Goal: Information Seeking & Learning: Understand process/instructions

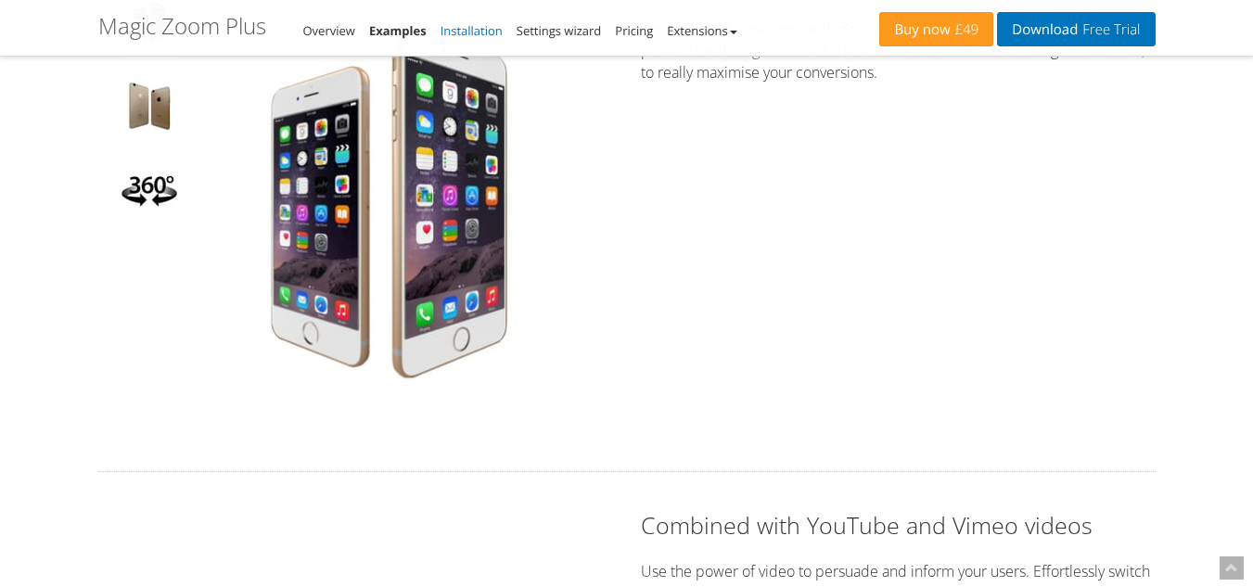
click at [481, 32] on link "Installation" at bounding box center [472, 30] width 62 height 17
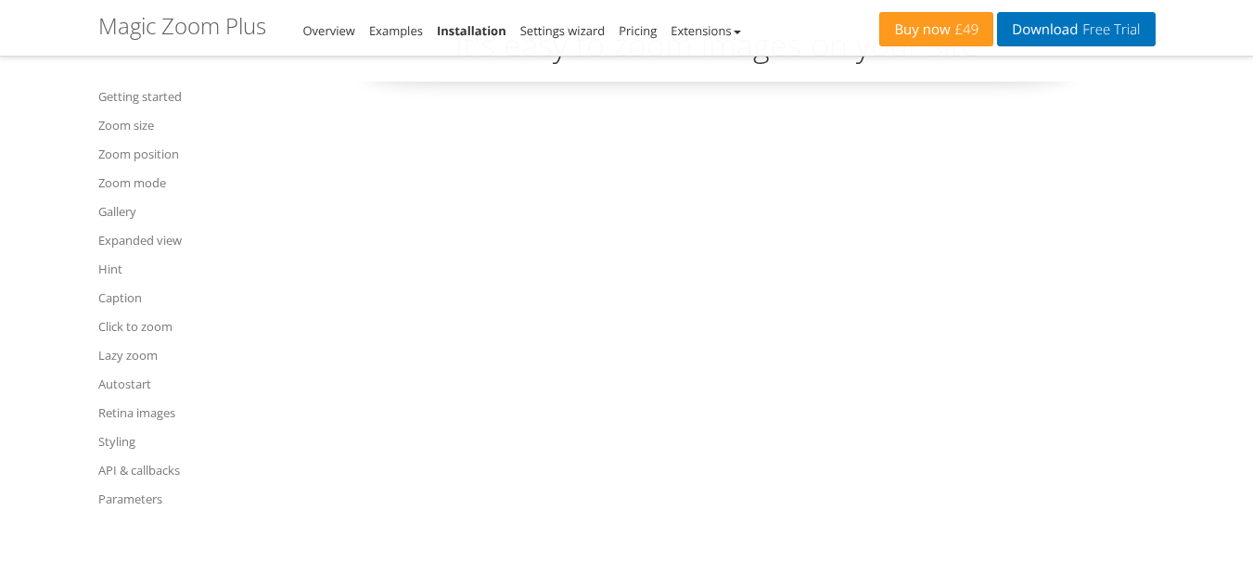
scroll to position [109, 0]
click at [562, 28] on link "Settings wizard" at bounding box center [562, 30] width 85 height 17
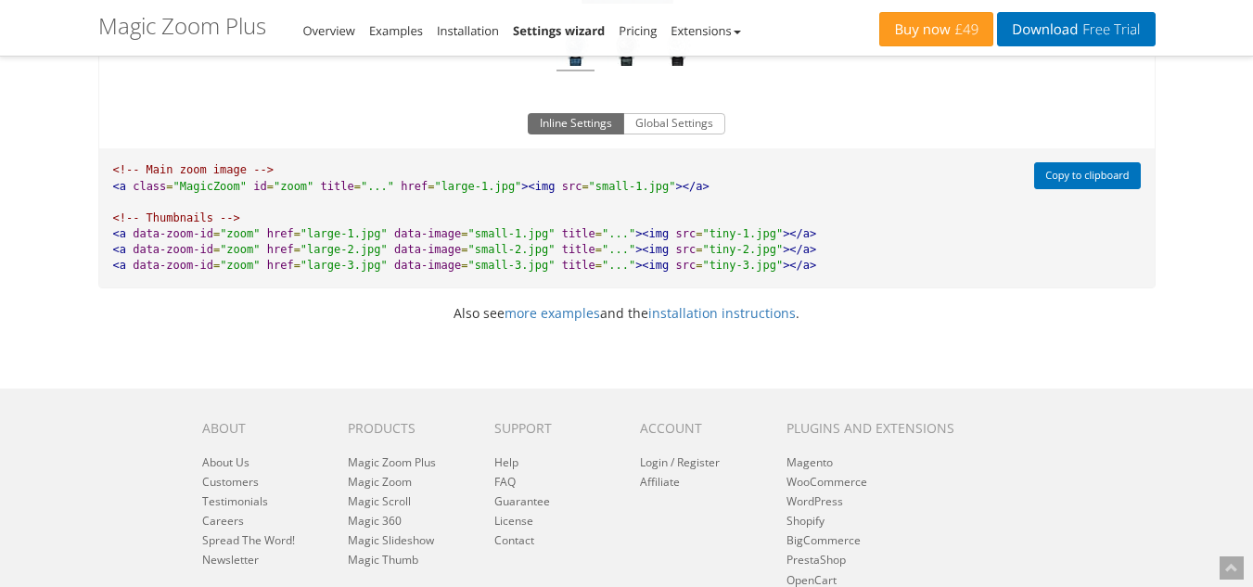
scroll to position [1484, 0]
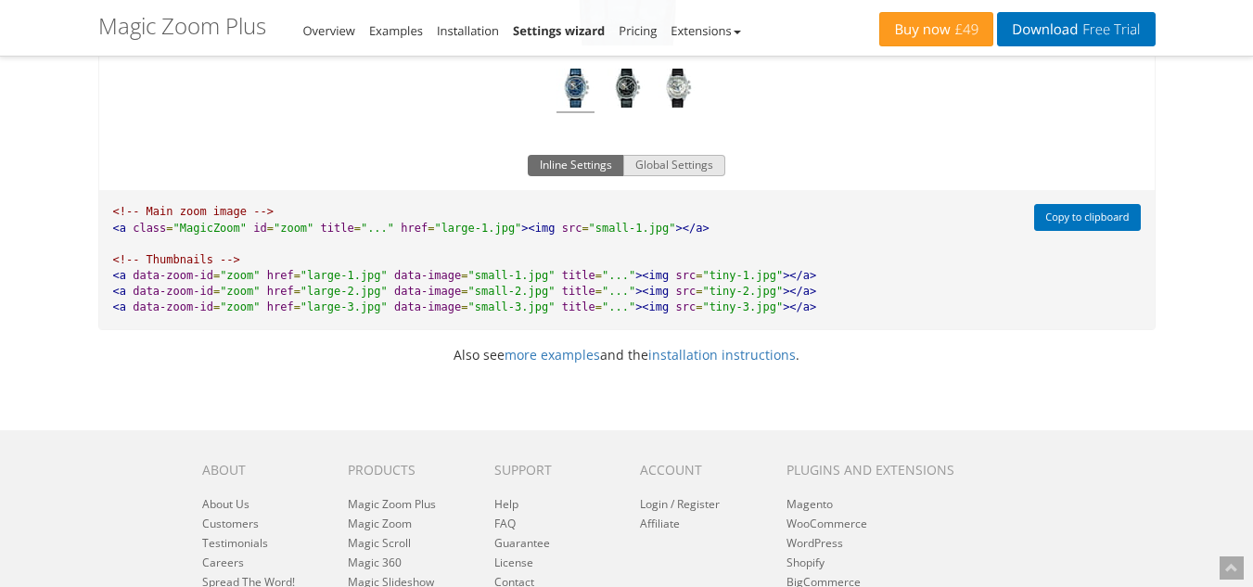
click at [657, 166] on button "Global Settings" at bounding box center [674, 166] width 102 height 22
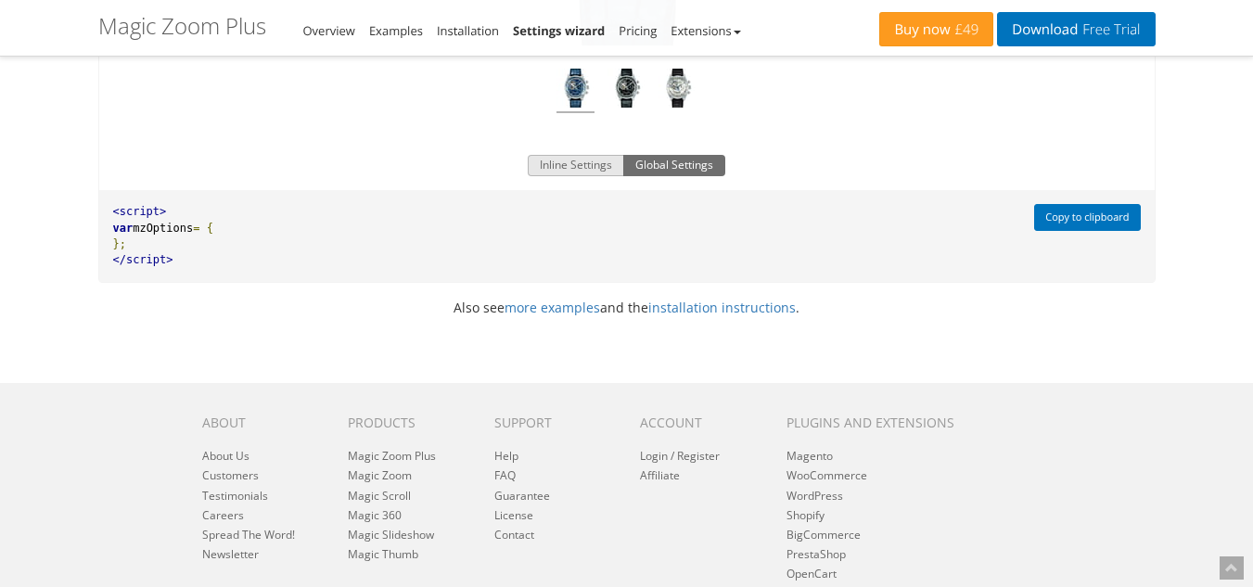
click at [592, 165] on button "Inline Settings" at bounding box center [576, 166] width 96 height 22
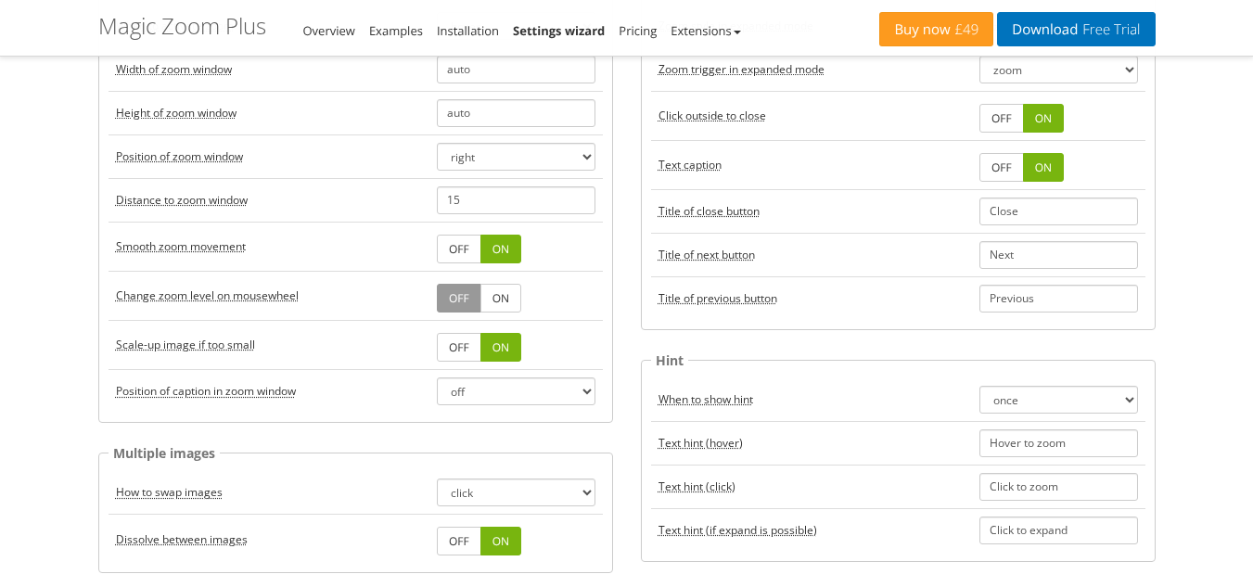
scroll to position [0, 0]
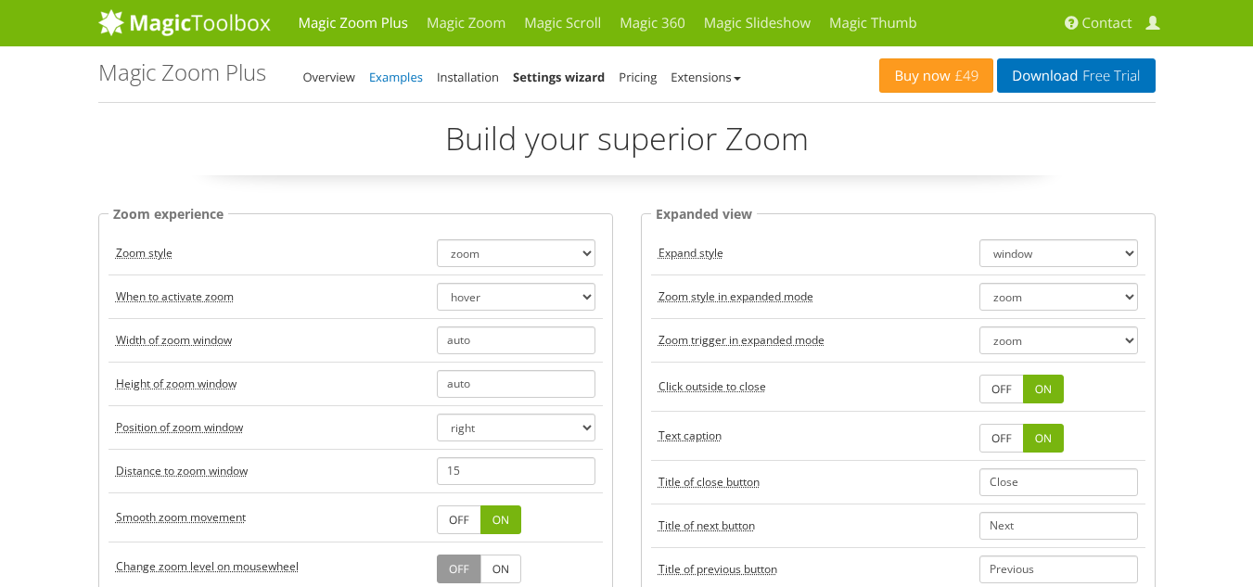
click at [401, 74] on link "Examples" at bounding box center [396, 77] width 54 height 17
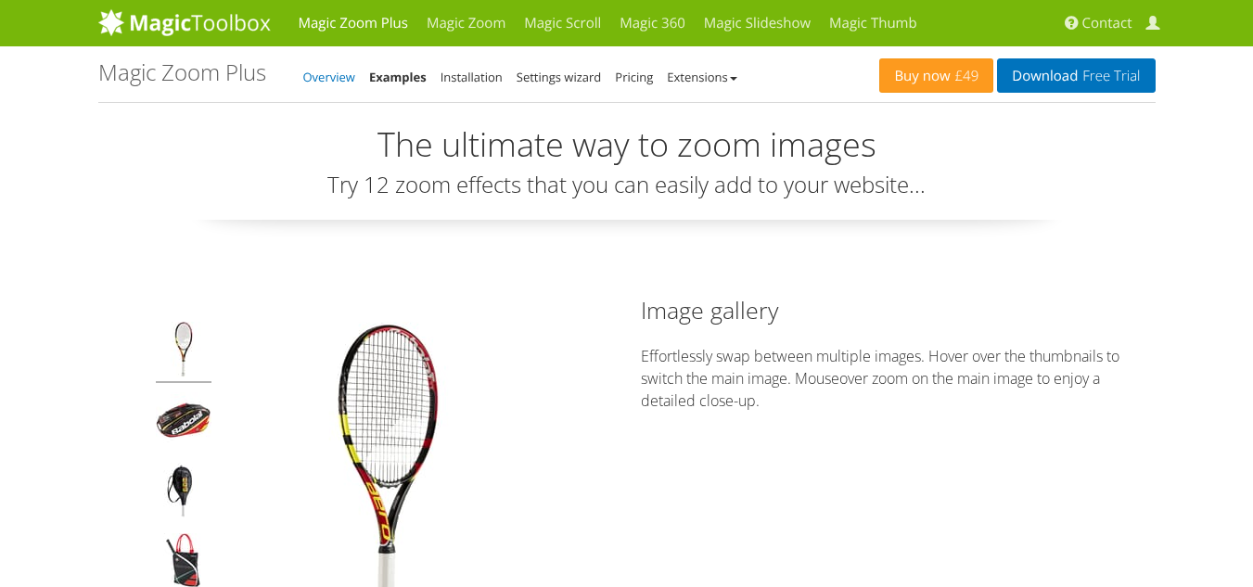
click at [318, 72] on link "Overview" at bounding box center [329, 77] width 52 height 17
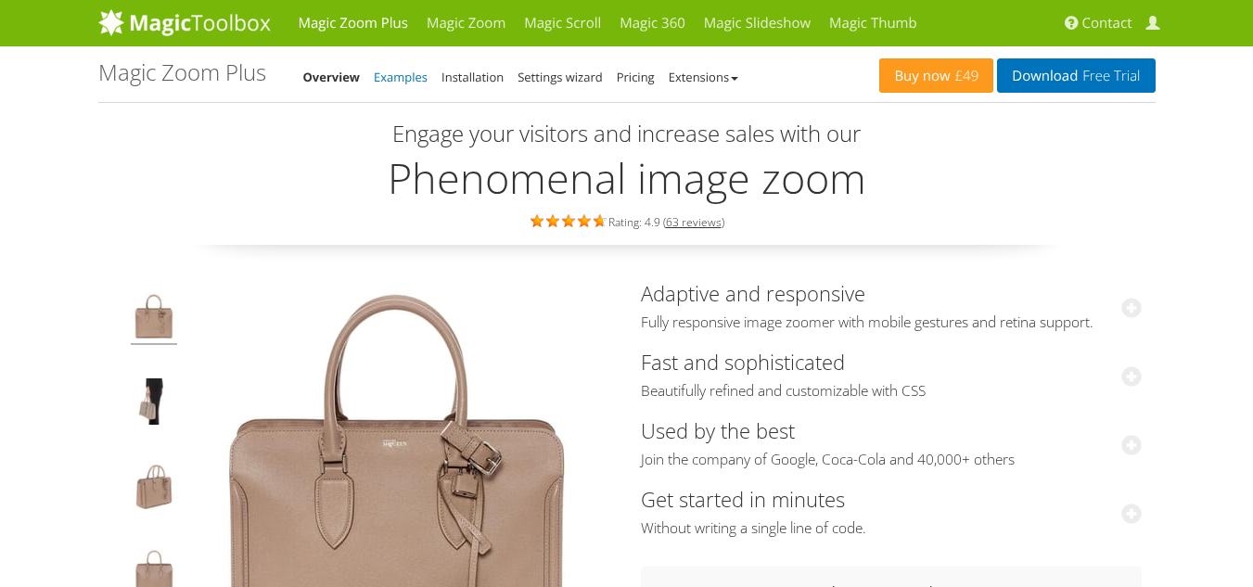
click at [379, 79] on link "Examples" at bounding box center [401, 77] width 54 height 17
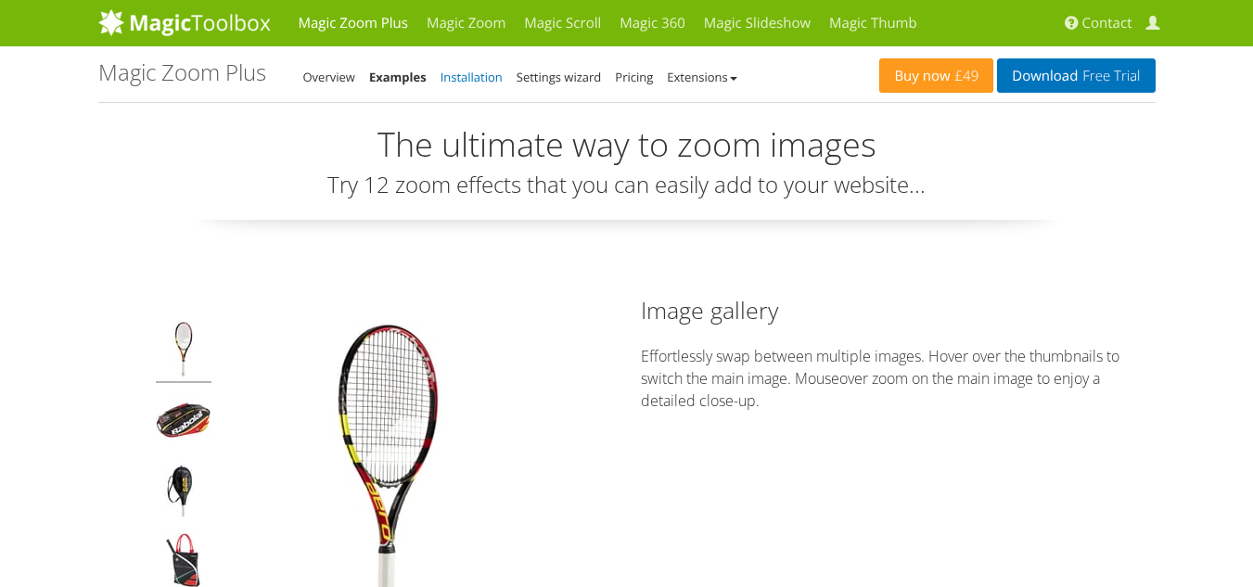
click at [455, 71] on link "Installation" at bounding box center [472, 77] width 62 height 17
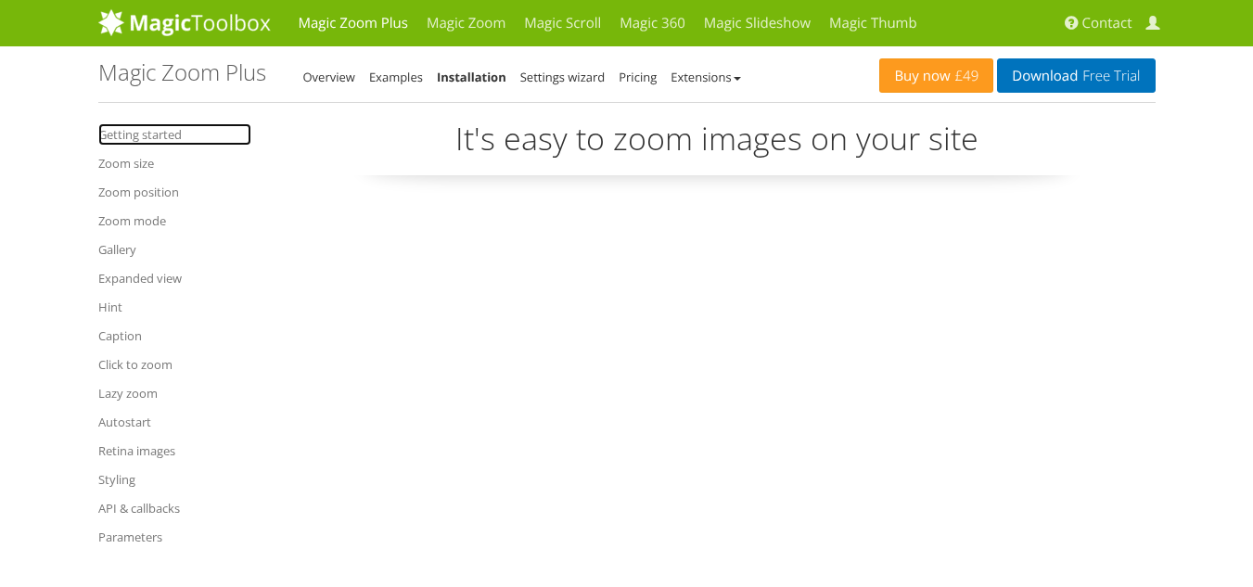
click at [121, 143] on link "Getting started" at bounding box center [174, 134] width 153 height 22
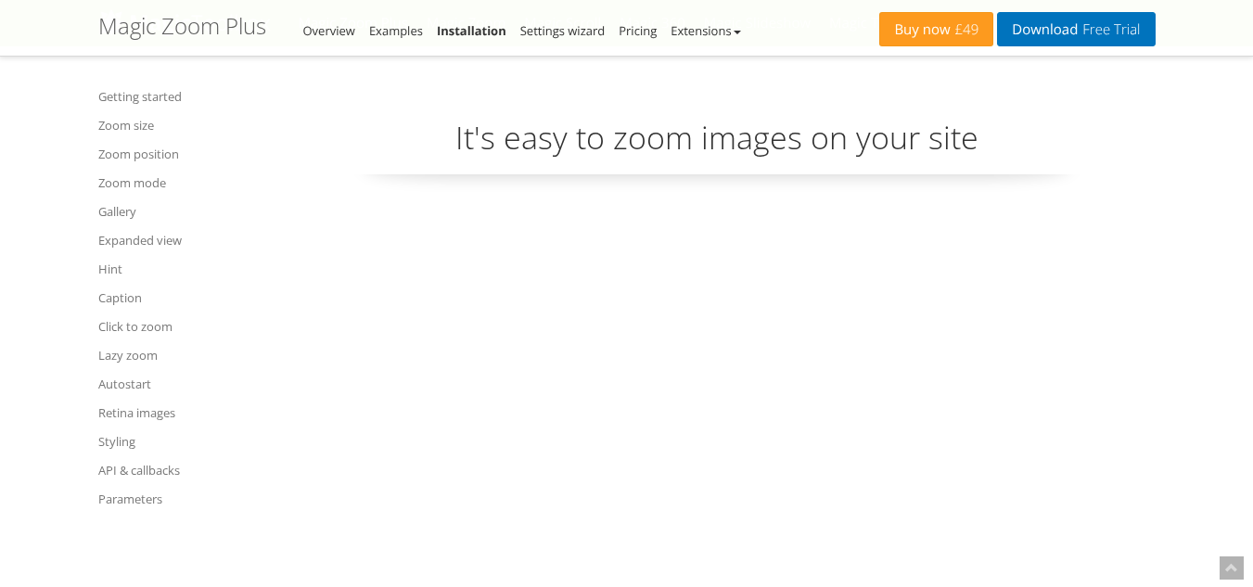
scroll to position [676, 0]
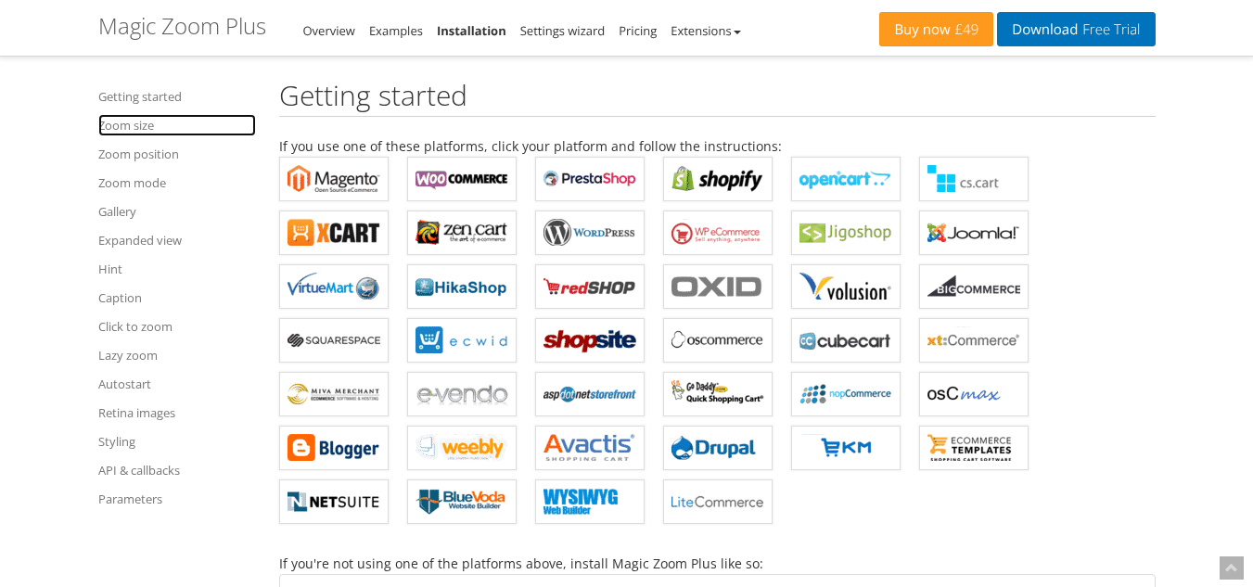
click at [123, 120] on link "Zoom size" at bounding box center [177, 125] width 158 height 22
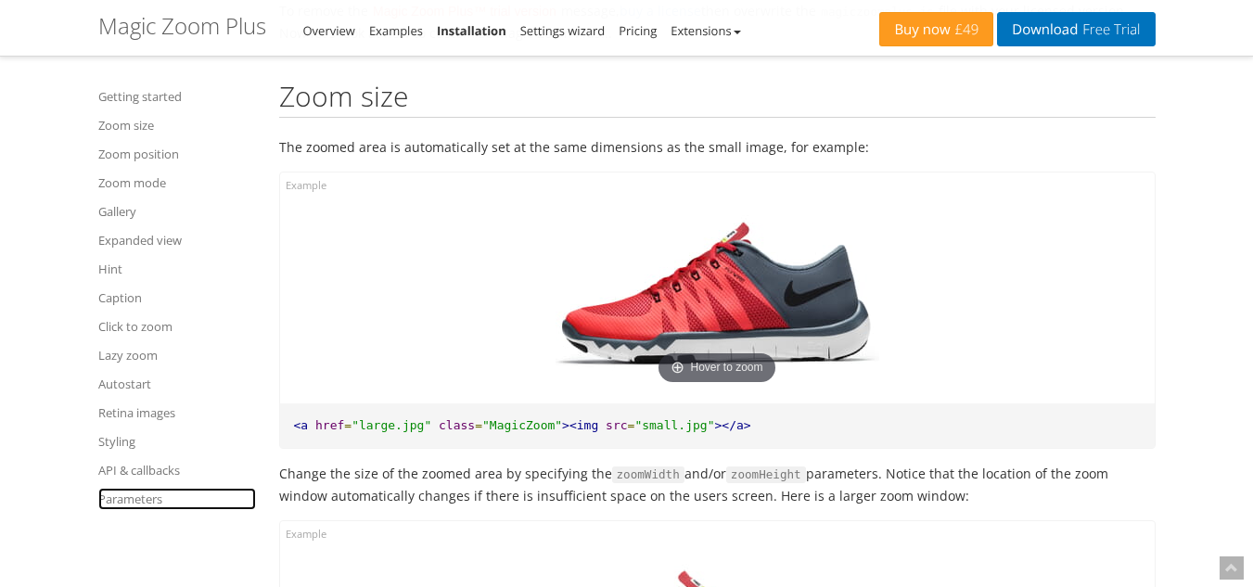
click at [153, 497] on link "Parameters" at bounding box center [177, 499] width 158 height 22
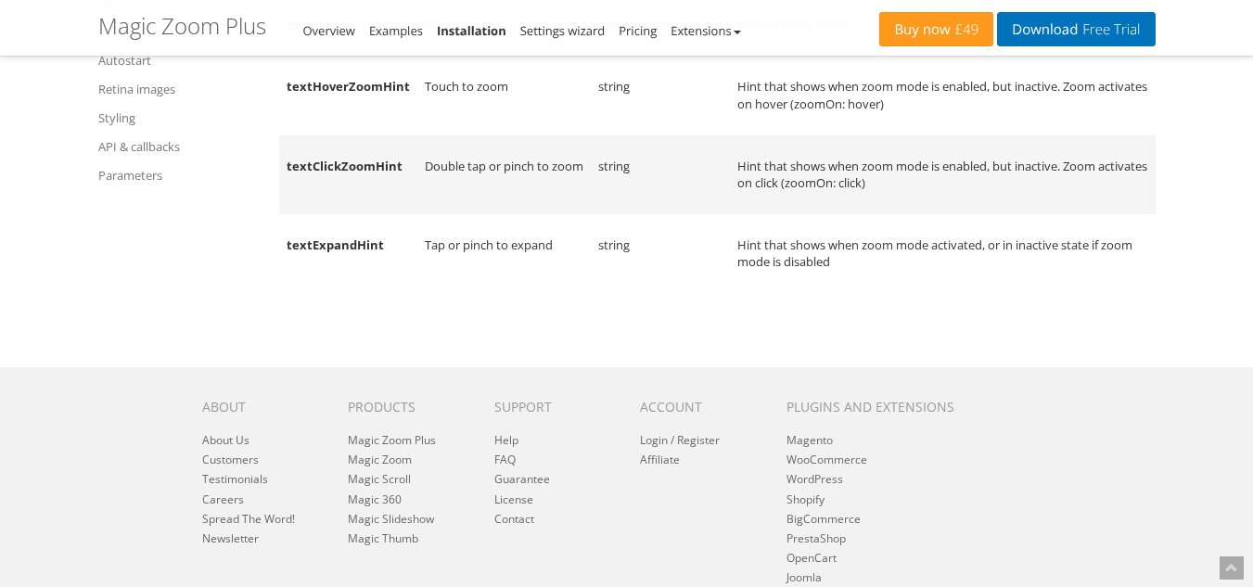
scroll to position [23808, 0]
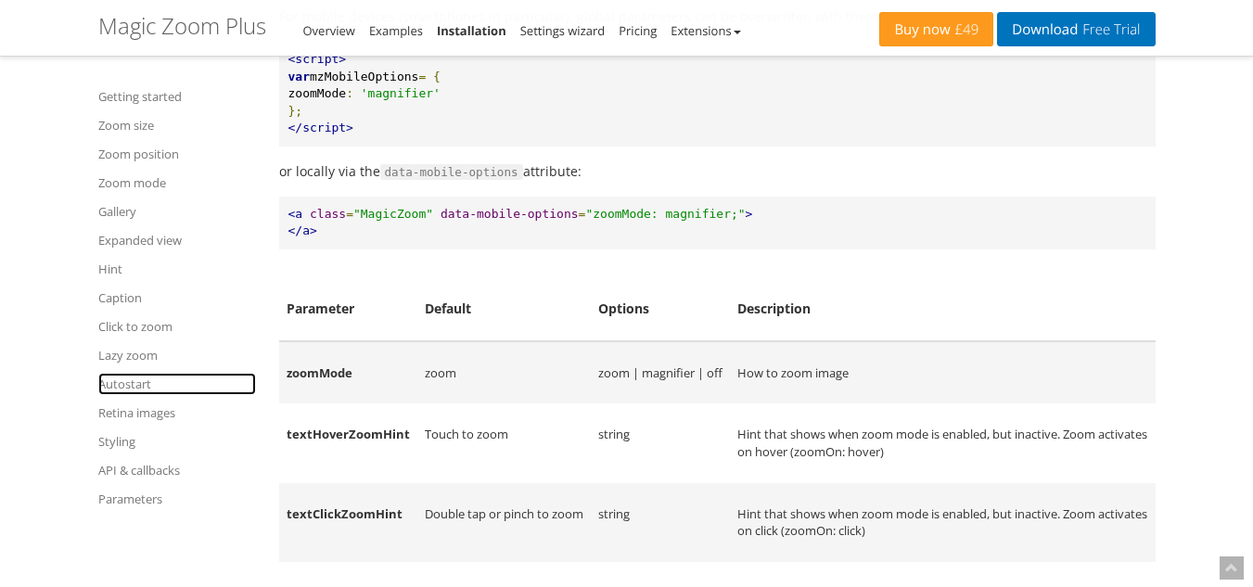
click at [128, 384] on link "Autostart" at bounding box center [177, 384] width 158 height 22
